Goal: Information Seeking & Learning: Learn about a topic

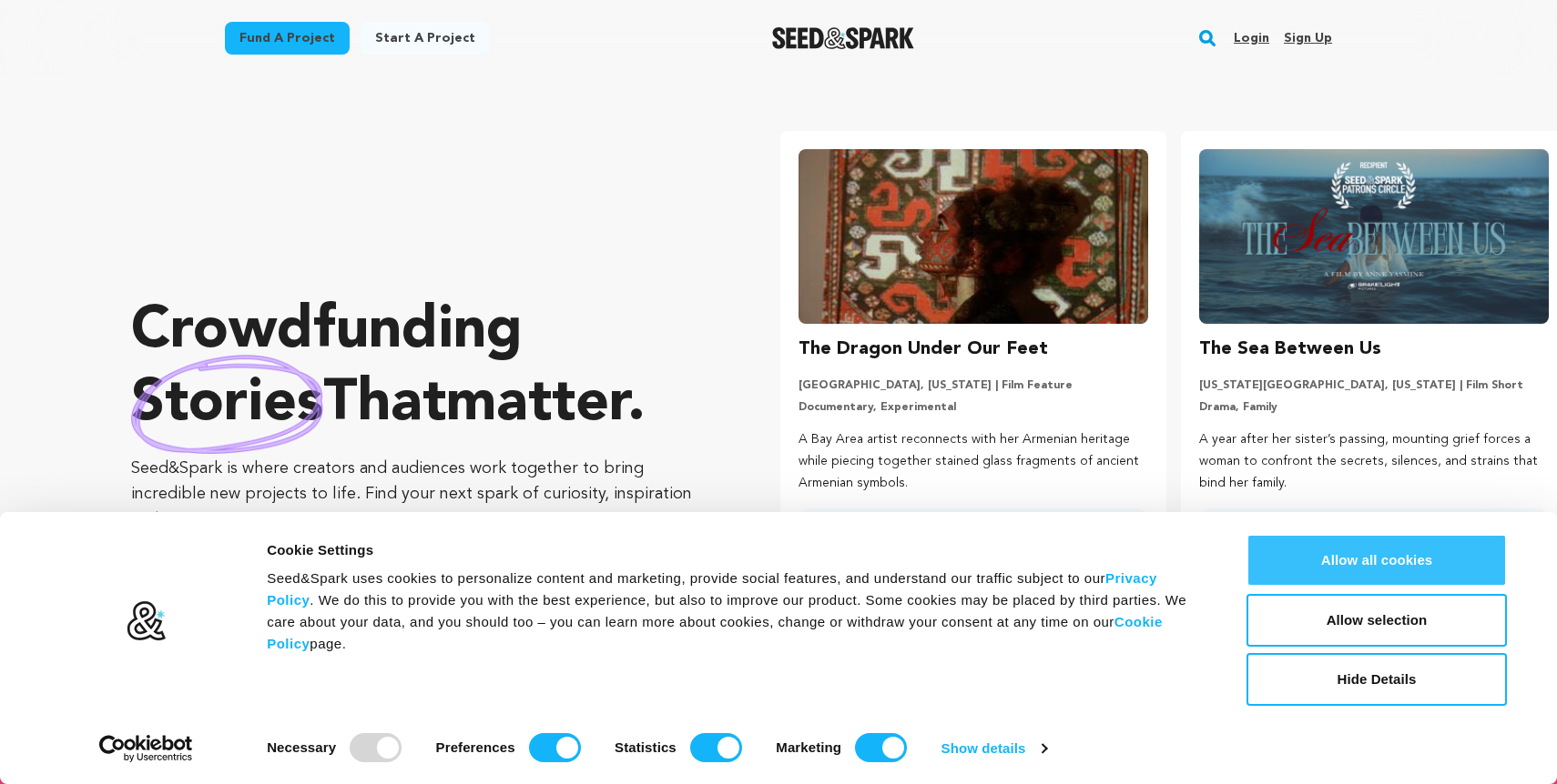
scroll to position [0, 415]
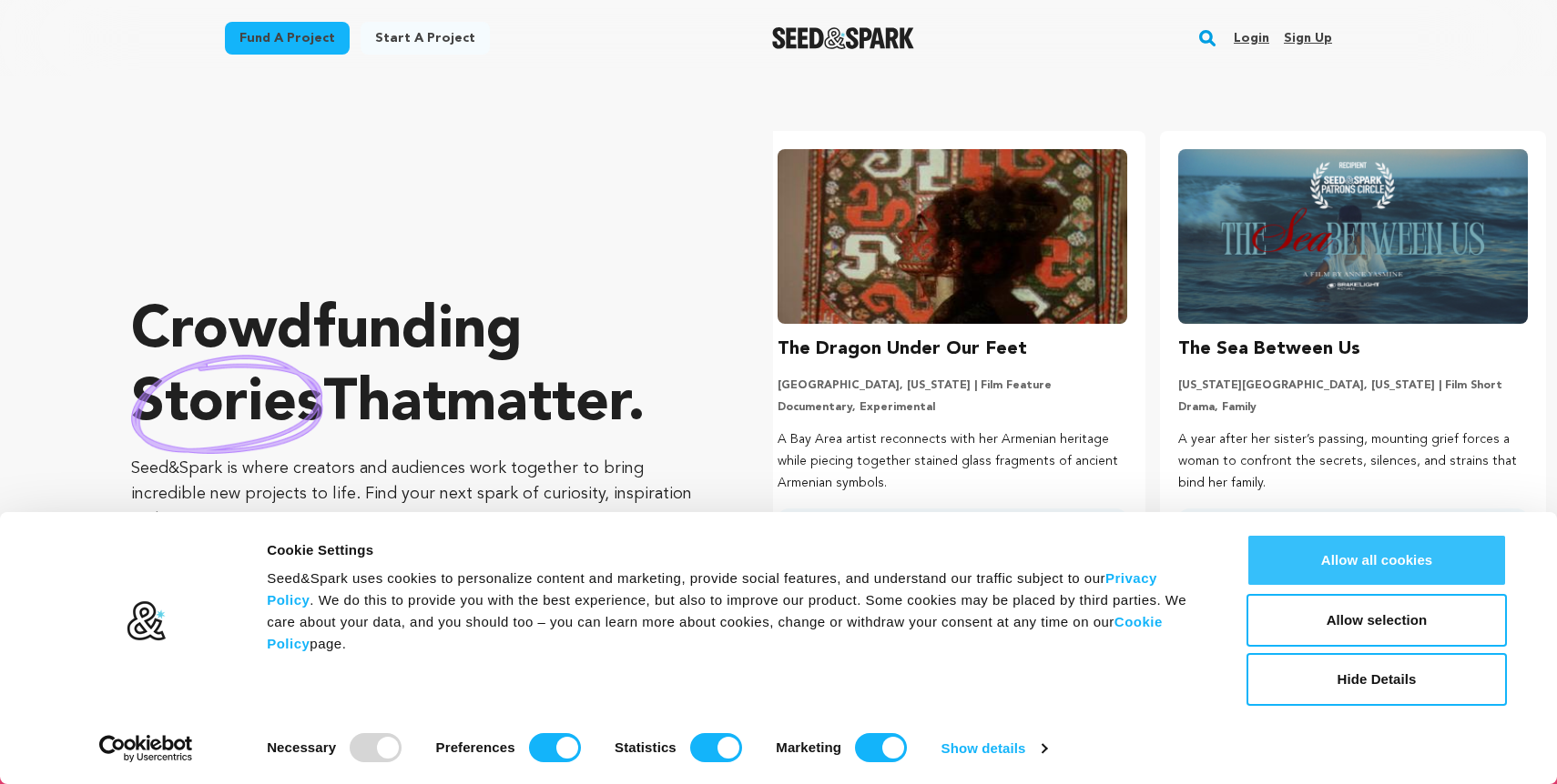
click at [1323, 562] on button "Allow all cookies" at bounding box center [1377, 561] width 260 height 53
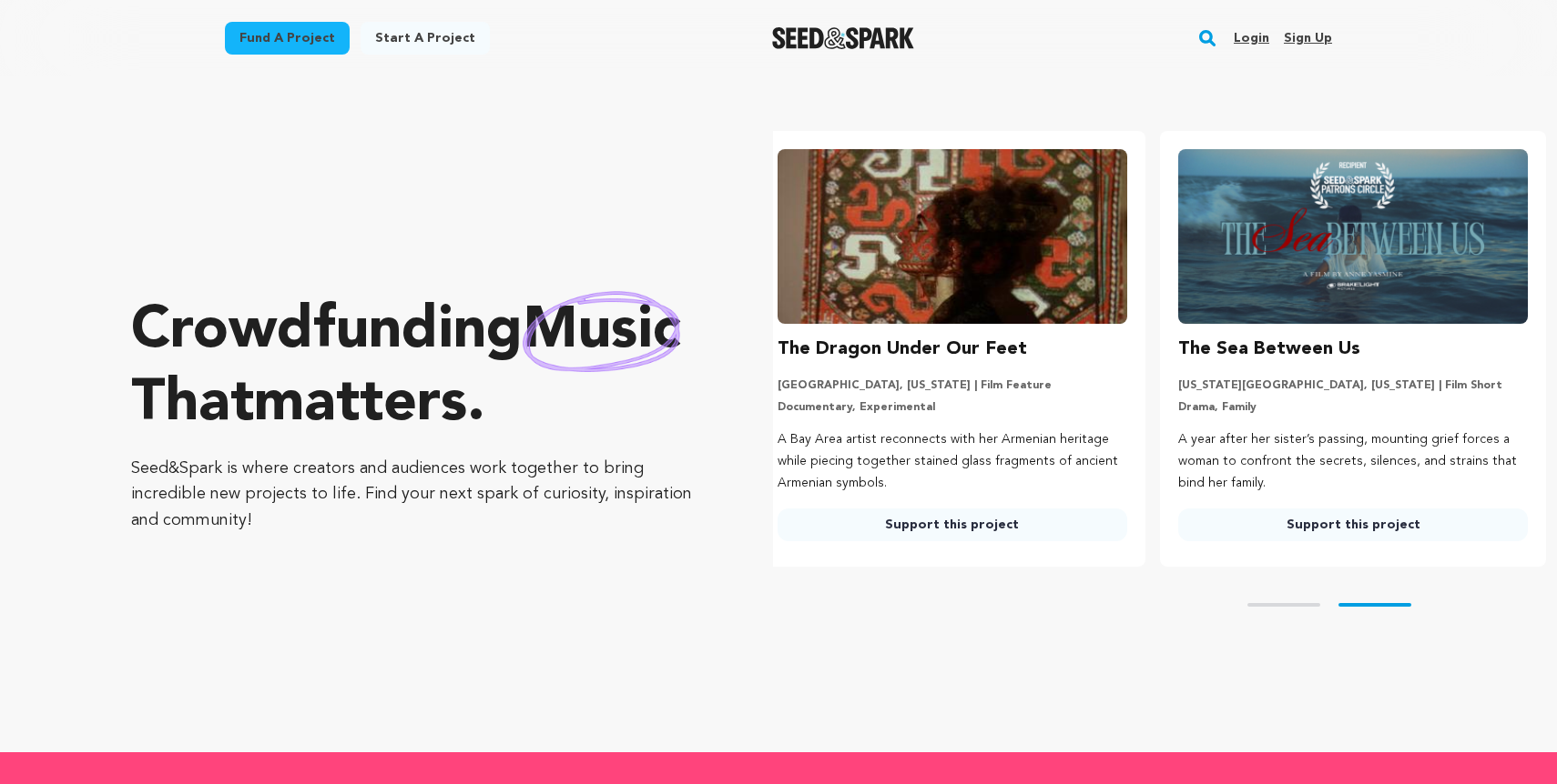
click at [1207, 34] on rect "button" at bounding box center [1207, 38] width 22 height 22
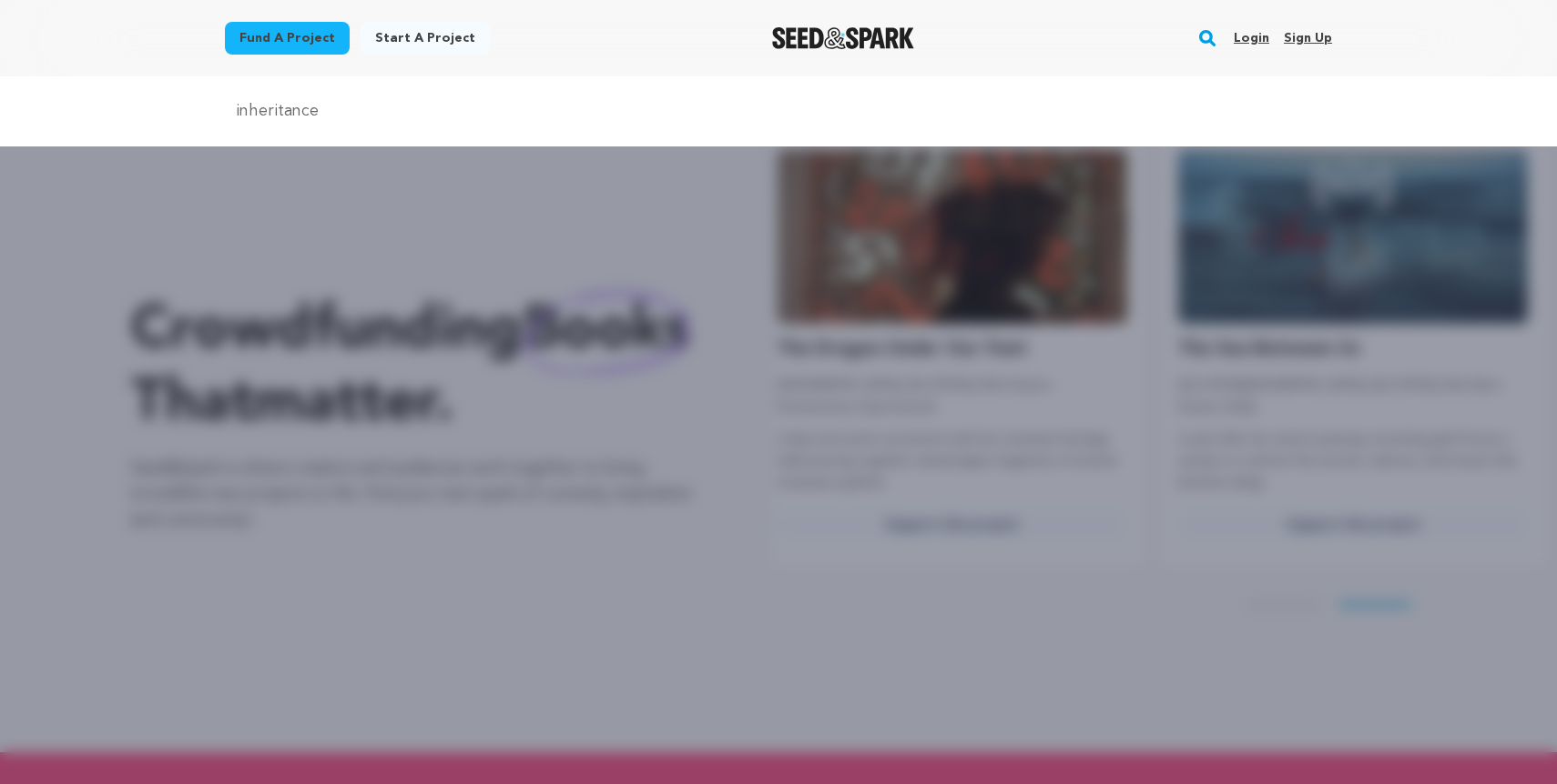
type input "inheritance"
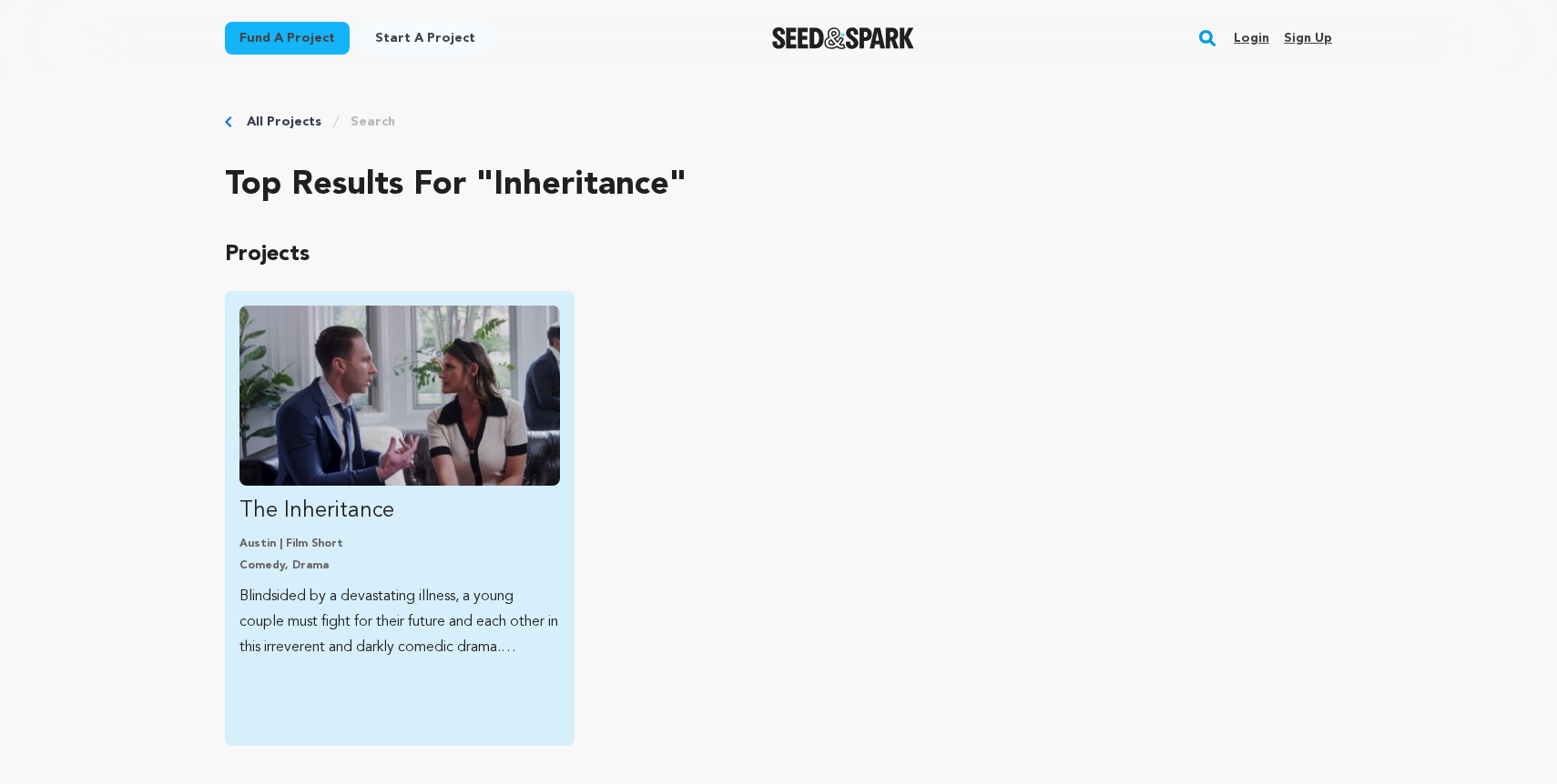
click at [351, 614] on p "Blindsided by a devastating illness, a young couple must fight for their future…" at bounding box center [399, 623] width 320 height 77
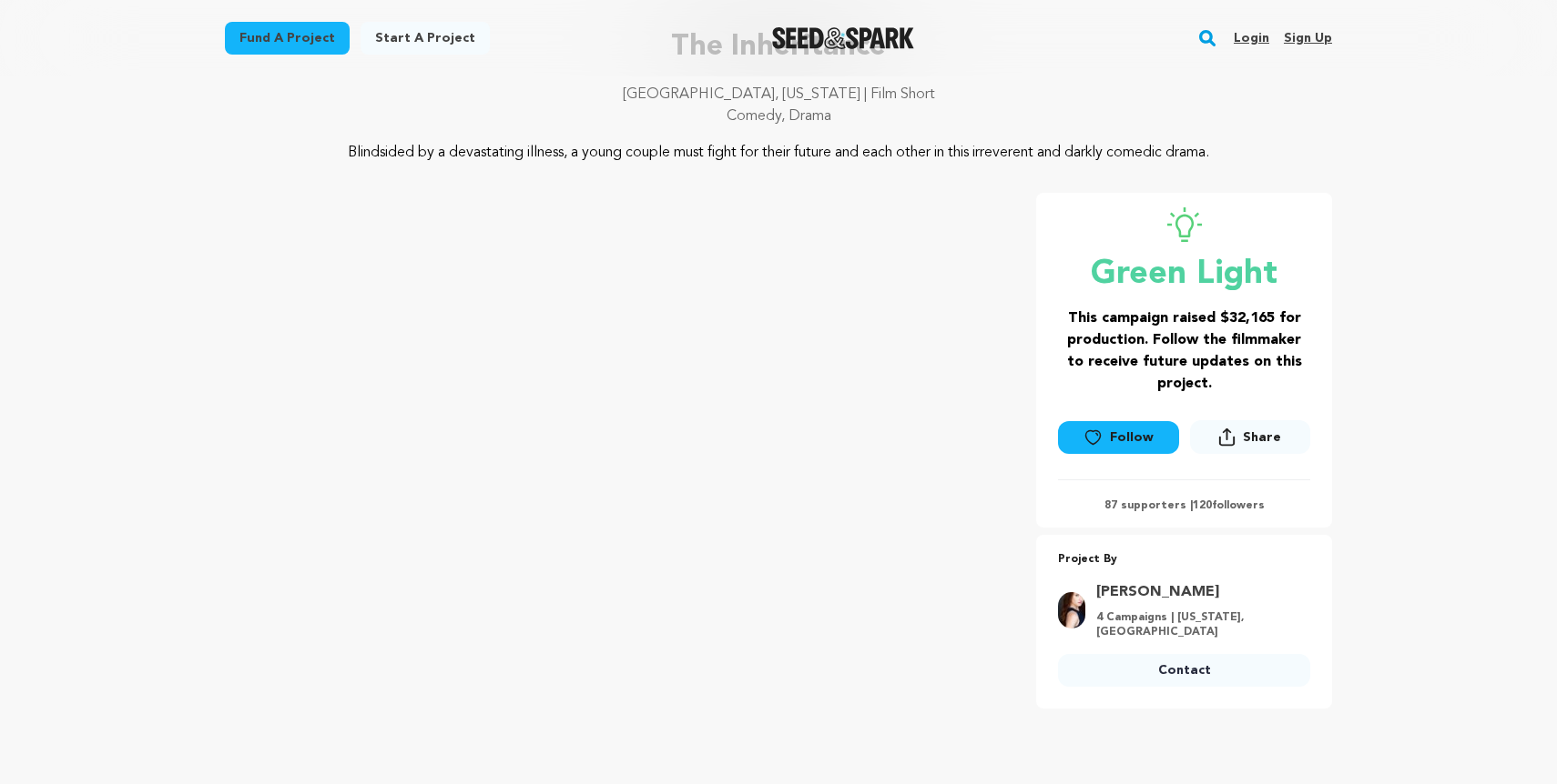
scroll to position [85, 0]
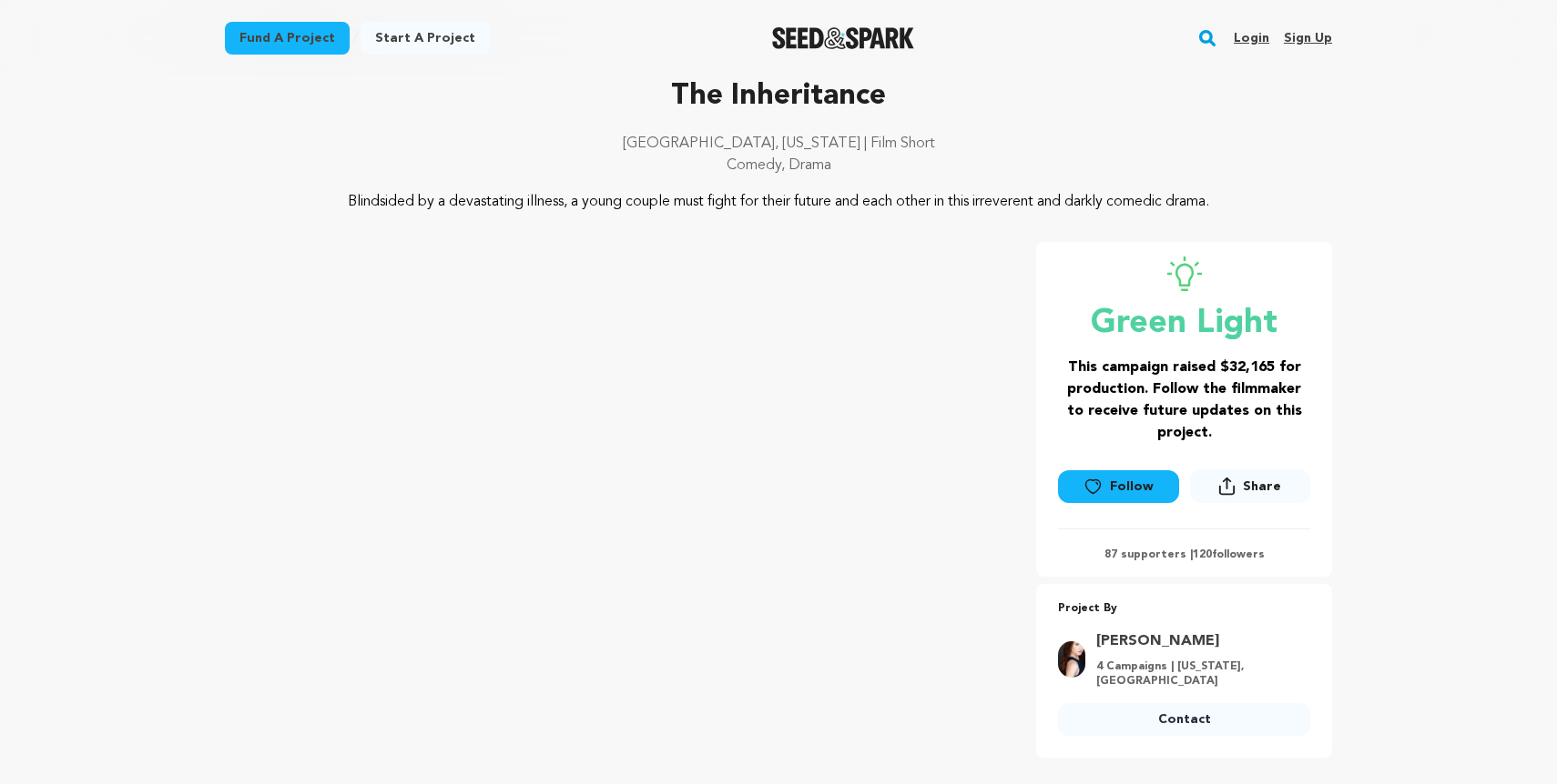
drag, startPoint x: 361, startPoint y: 203, endPoint x: 797, endPoint y: 237, distance: 437.3
click at [797, 237] on div "The Inheritance [GEOGRAPHIC_DATA], [US_STATE] | Film Short Comedy, Drama Blinds…" at bounding box center [778, 417] width 1107 height 683
click at [1109, 14] on div "Fund a project Start a project Search Login Sign up Start a project Fund a proj…" at bounding box center [763, 38] width 1136 height 47
